Goal: Information Seeking & Learning: Learn about a topic

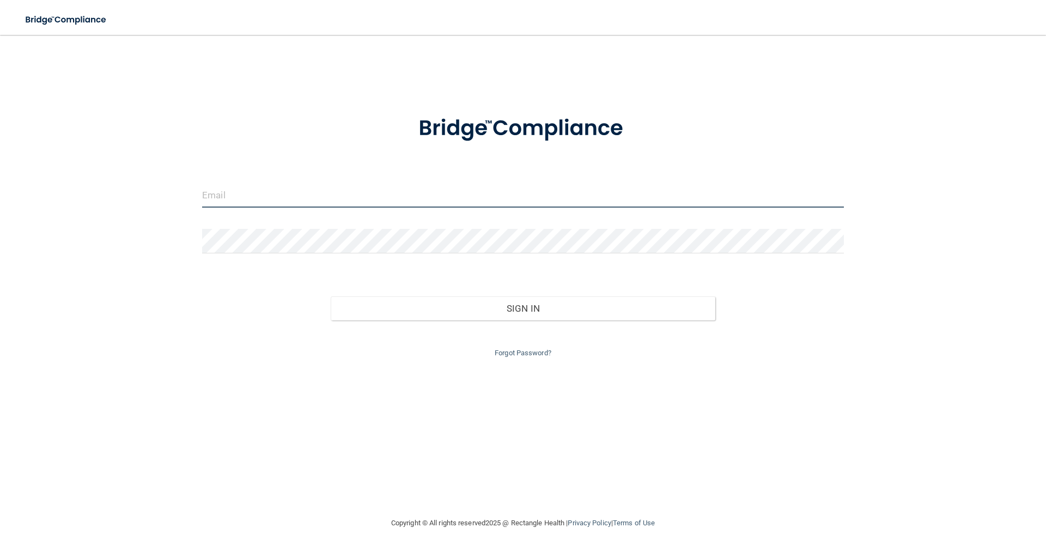
click at [227, 200] on input "email" at bounding box center [523, 195] width 642 height 25
type input "annette.labonne@mpda-mn.com"
click at [331, 296] on button "Sign In" at bounding box center [523, 308] width 385 height 24
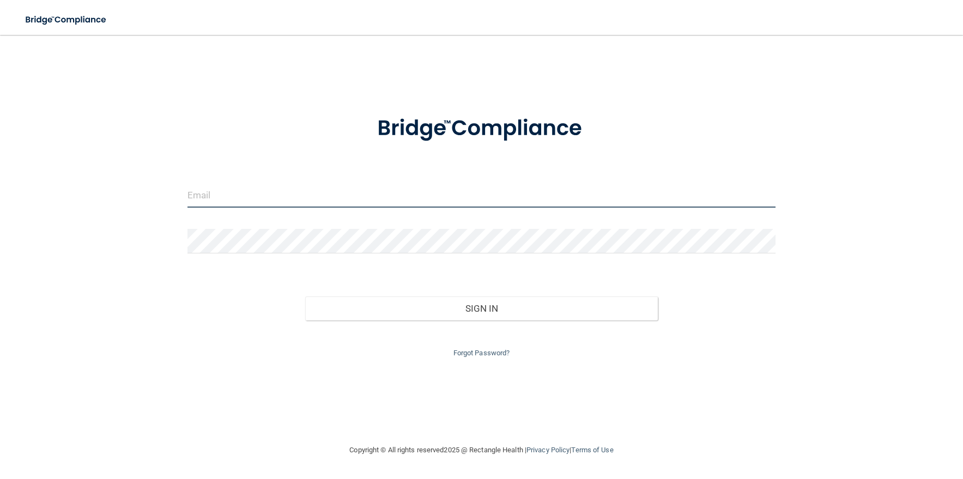
click at [240, 194] on input "email" at bounding box center [481, 195] width 589 height 25
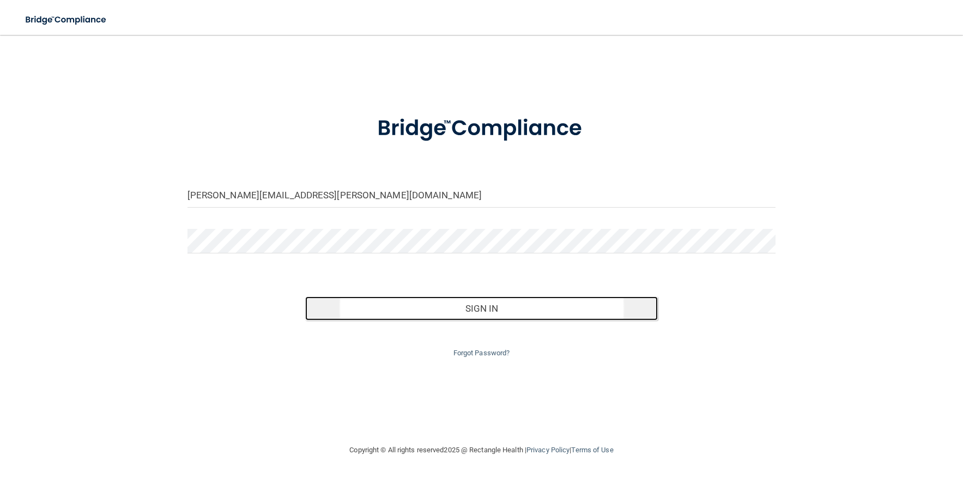
click at [458, 310] on button "Sign In" at bounding box center [481, 308] width 353 height 24
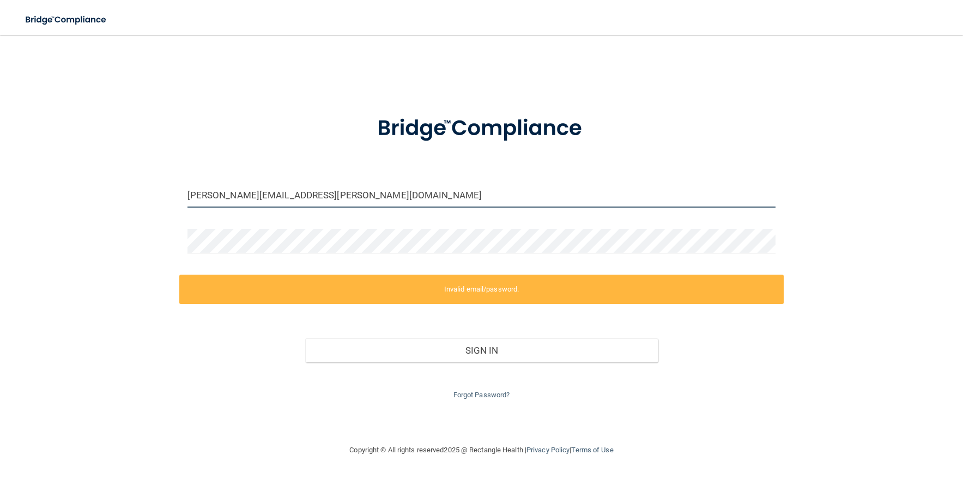
drag, startPoint x: 356, startPoint y: 197, endPoint x: 156, endPoint y: 187, distance: 199.7
click at [156, 187] on div "annette.labonne@mpda-mn.com Invalid email/password. You don't have permission t…" at bounding box center [481, 239] width 919 height 387
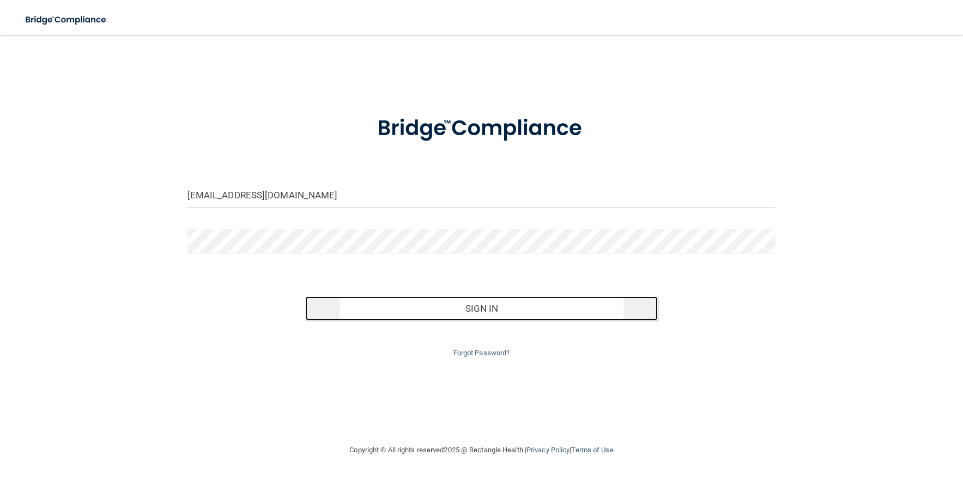
click at [475, 309] on button "Sign In" at bounding box center [481, 308] width 353 height 24
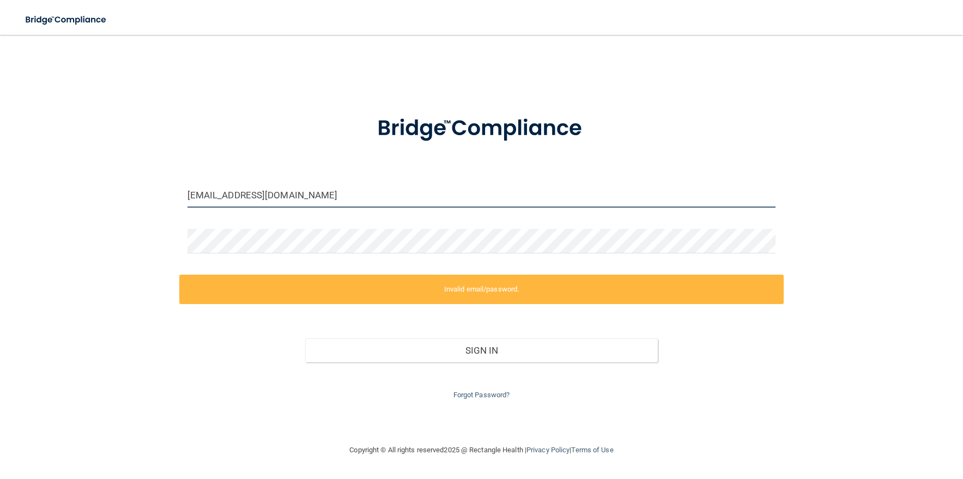
drag, startPoint x: 314, startPoint y: 196, endPoint x: 140, endPoint y: 193, distance: 173.9
click at [140, 193] on div "mom44boyz@yahoo.com Invalid email/password. You don't have permission to access…" at bounding box center [481, 239] width 919 height 387
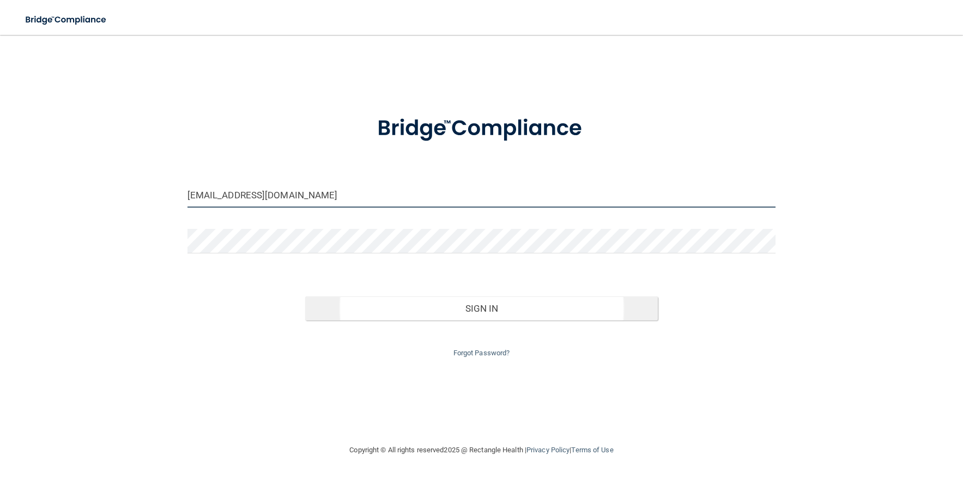
type input "[EMAIL_ADDRESS][DOMAIN_NAME]"
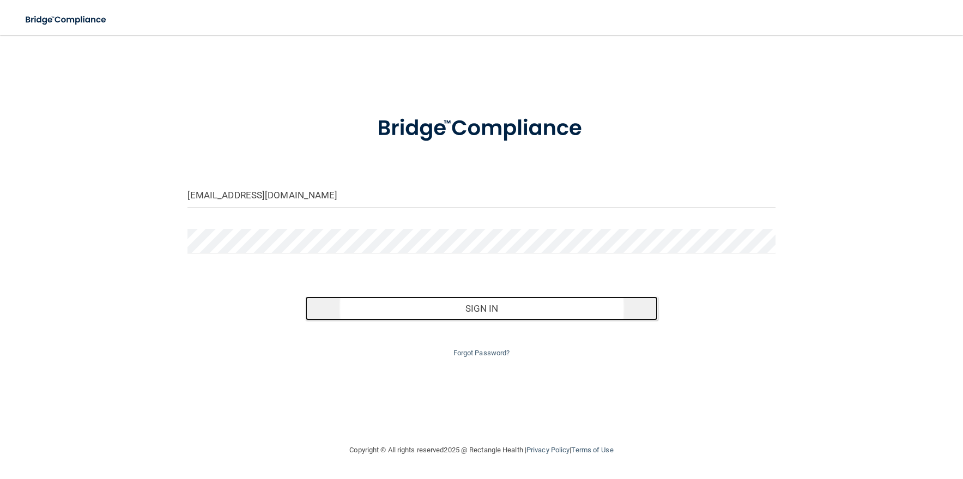
click at [476, 309] on button "Sign In" at bounding box center [481, 308] width 353 height 24
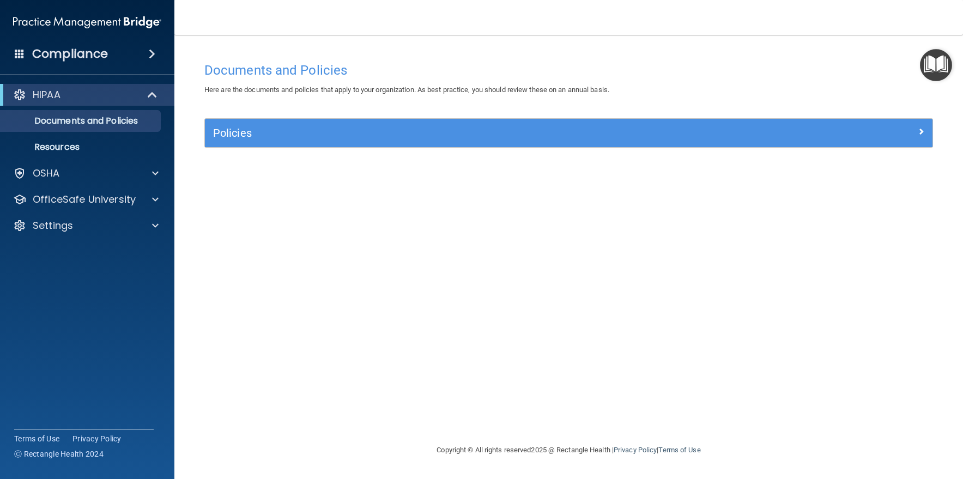
click at [149, 50] on span at bounding box center [152, 53] width 7 height 13
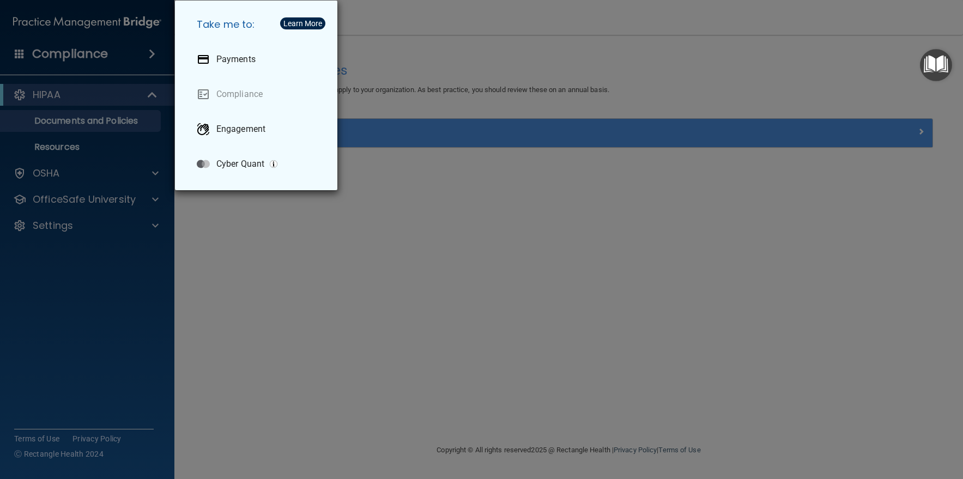
click at [433, 305] on div "Take me to: Payments Compliance Engagement Cyber Quant" at bounding box center [481, 239] width 963 height 479
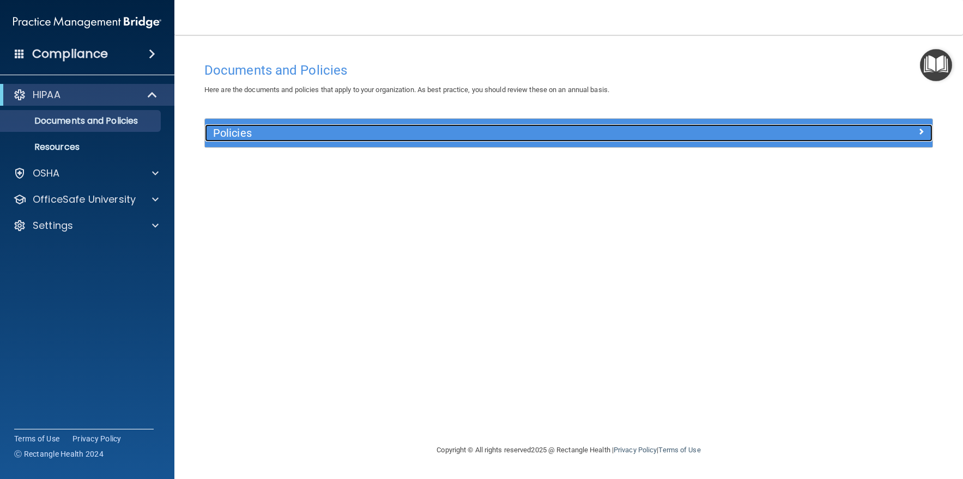
click at [923, 132] on span at bounding box center [921, 131] width 7 height 13
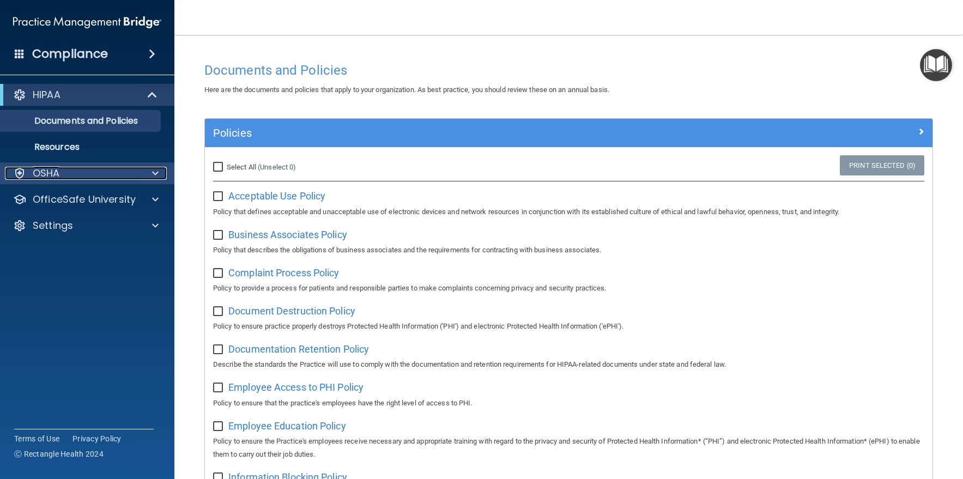
click at [155, 174] on span at bounding box center [155, 173] width 7 height 13
click at [153, 172] on span at bounding box center [155, 173] width 7 height 13
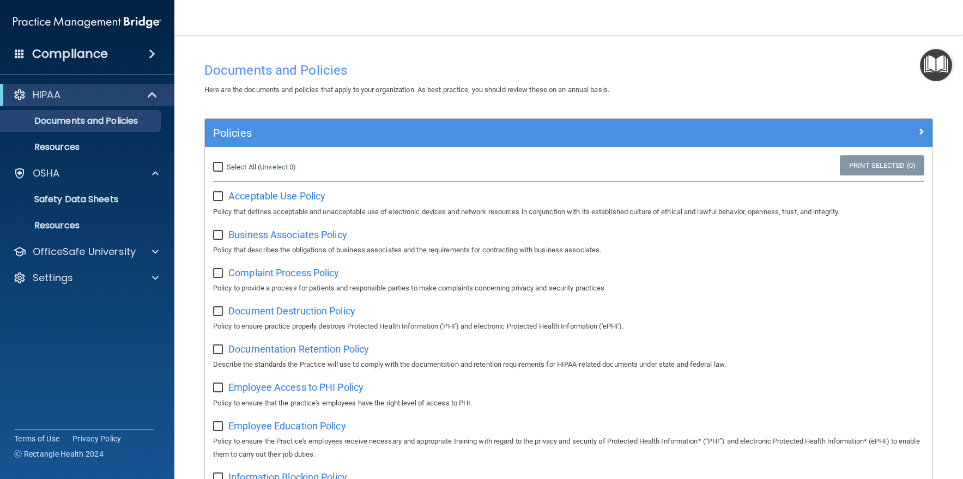
click at [153, 43] on div "Compliance" at bounding box center [87, 54] width 174 height 24
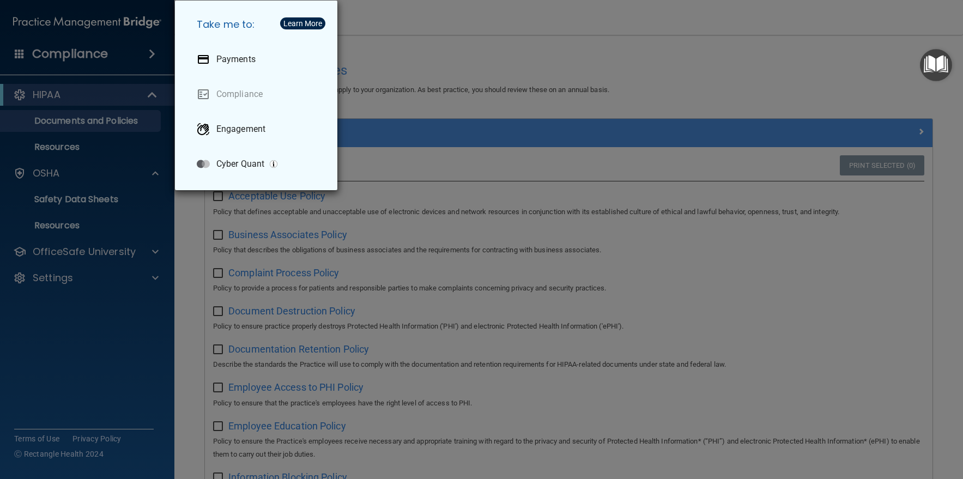
click at [155, 51] on div "Take me to: Payments Compliance Engagement Cyber Quant" at bounding box center [481, 239] width 963 height 479
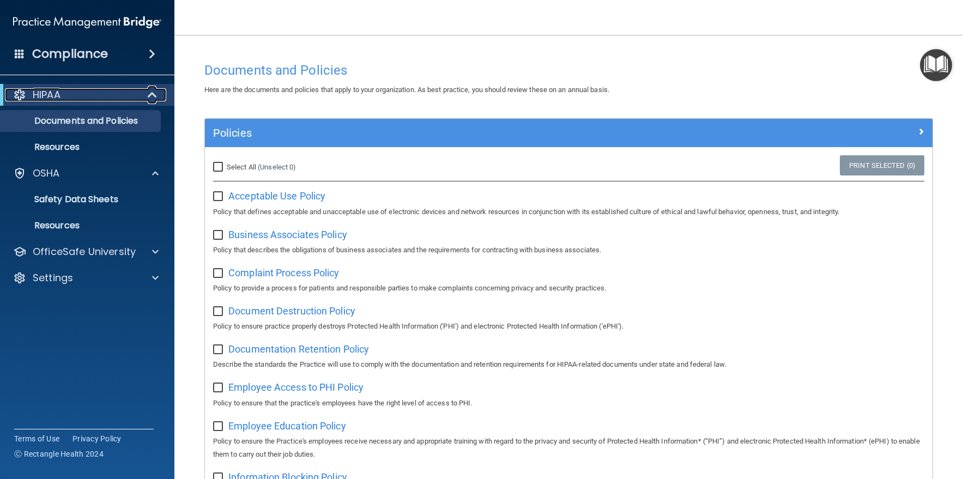
click at [151, 90] on span at bounding box center [153, 94] width 9 height 13
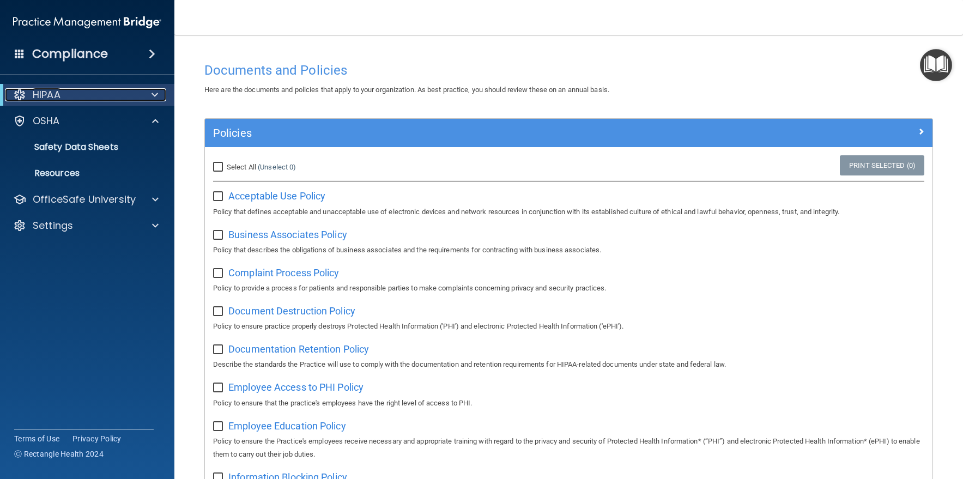
click at [152, 90] on span at bounding box center [155, 94] width 7 height 13
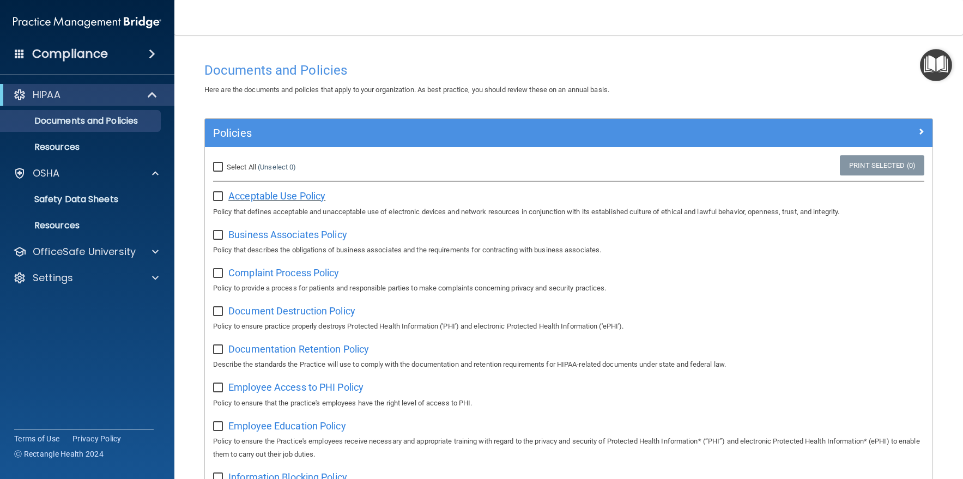
click at [283, 196] on span "Acceptable Use Policy" at bounding box center [276, 195] width 97 height 11
click at [155, 51] on span at bounding box center [152, 53] width 7 height 13
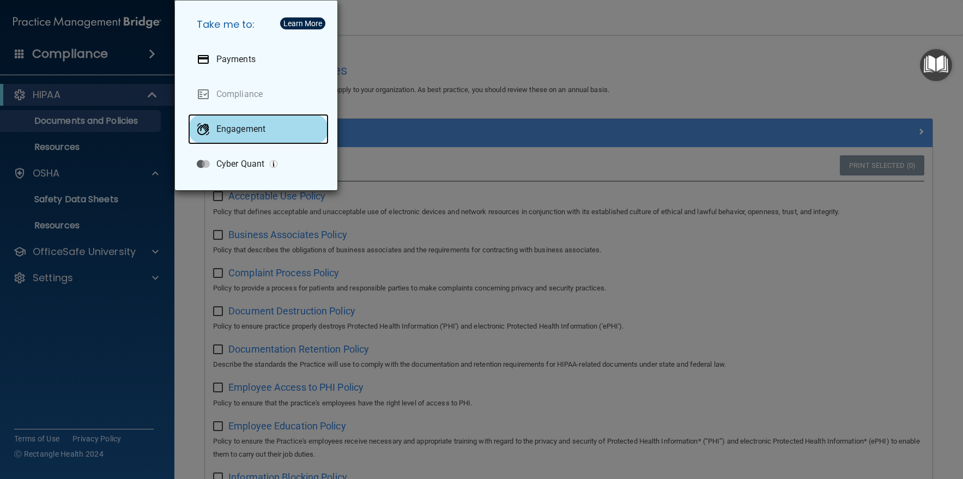
click at [227, 131] on p "Engagement" at bounding box center [240, 129] width 49 height 11
click at [51, 95] on div "Take me to: Payments Compliance Engagement Cyber Quant" at bounding box center [481, 239] width 963 height 479
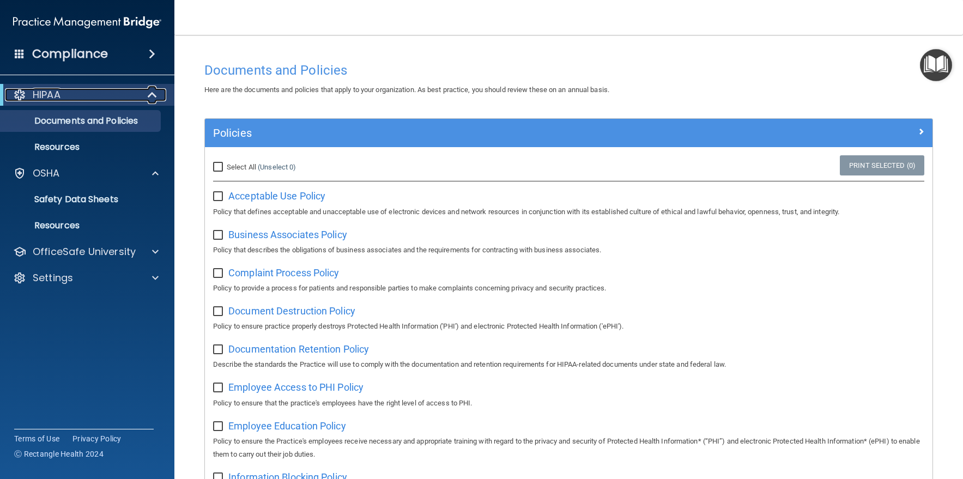
click at [149, 92] on span at bounding box center [153, 94] width 9 height 13
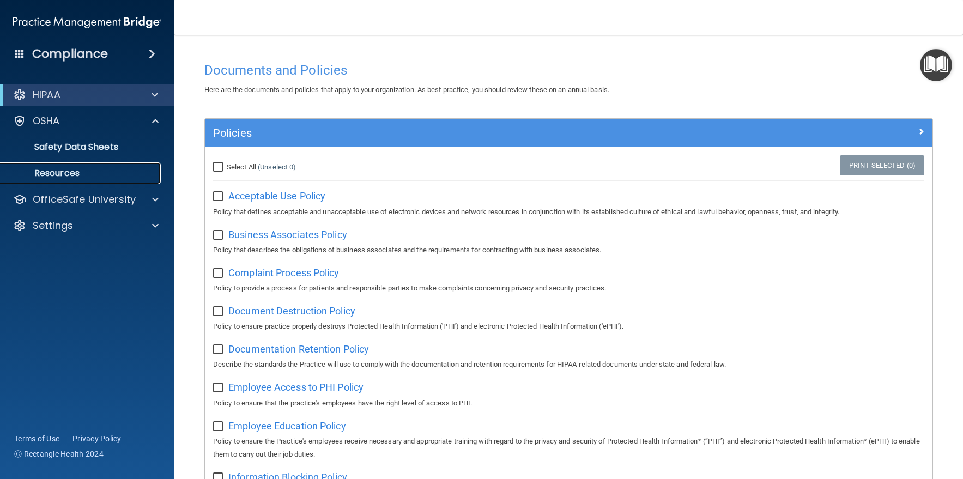
click at [60, 168] on p "Resources" at bounding box center [81, 173] width 149 height 11
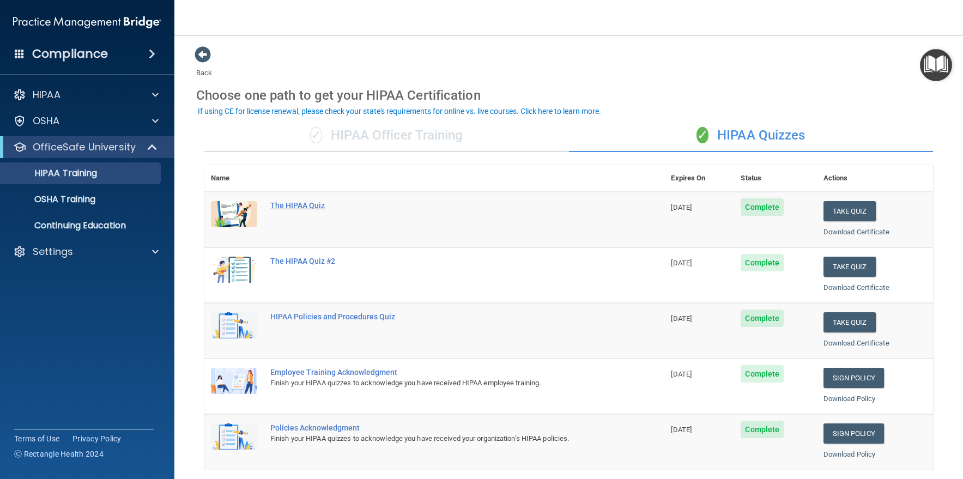
click at [289, 207] on div "The HIPAA Quiz" at bounding box center [440, 205] width 340 height 9
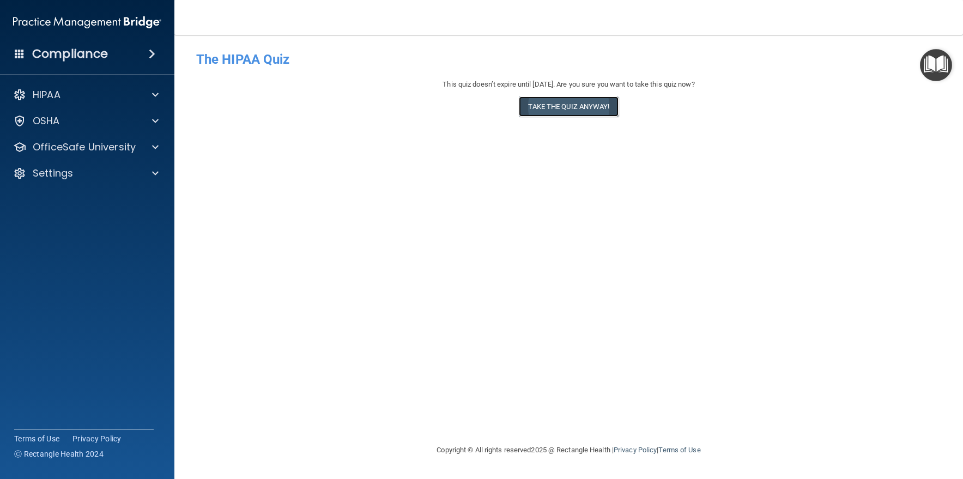
click at [567, 109] on button "Take the quiz anyway!" at bounding box center [568, 106] width 99 height 20
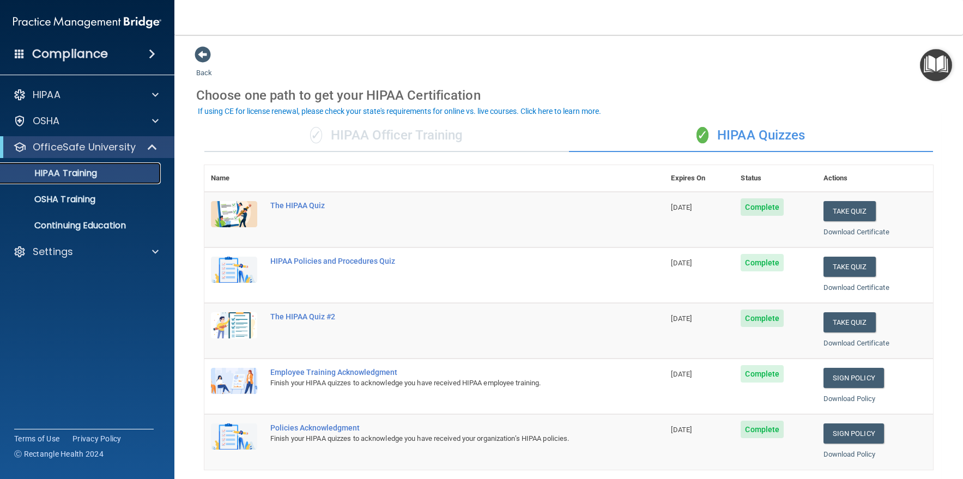
click at [83, 171] on p "HIPAA Training" at bounding box center [52, 173] width 90 height 11
